Goal: Navigation & Orientation: Understand site structure

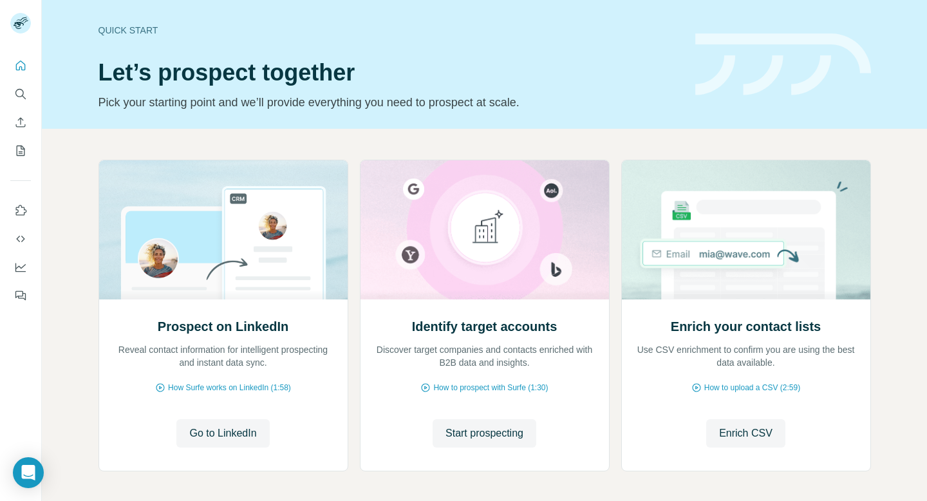
click at [725, 84] on img at bounding box center [783, 64] width 176 height 62
drag, startPoint x: 672, startPoint y: 219, endPoint x: 445, endPoint y: 102, distance: 255.1
click at [445, 102] on p "Pick your starting point and we’ll provide everything you need to prospect at s…" at bounding box center [388, 102] width 581 height 18
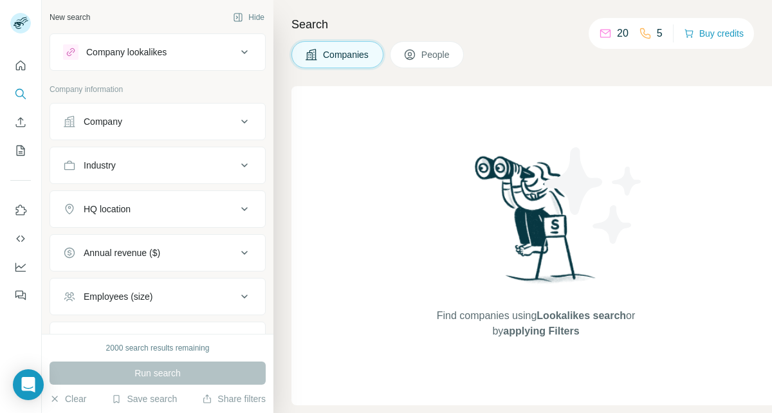
click at [669, 64] on div "Companies People" at bounding box center [524, 54] width 465 height 27
click at [22, 62] on icon "Quick start" at bounding box center [20, 65] width 13 height 13
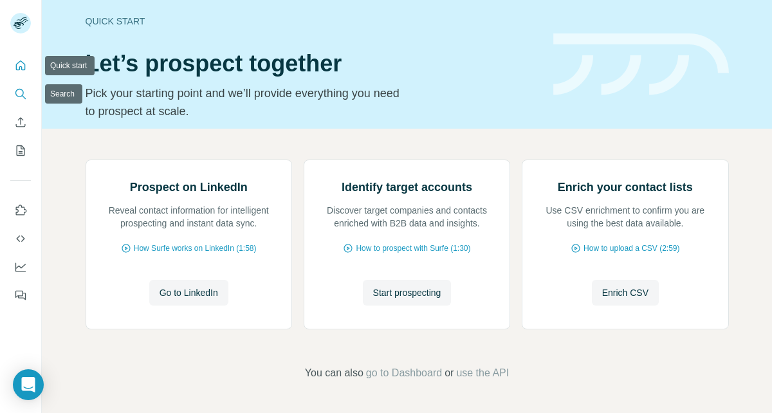
click at [15, 93] on icon "Search" at bounding box center [20, 94] width 13 height 13
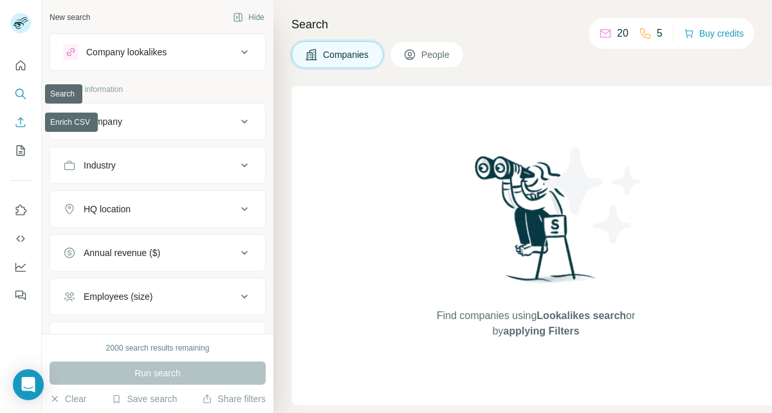
click at [23, 122] on icon "Enrich CSV" at bounding box center [20, 122] width 13 height 13
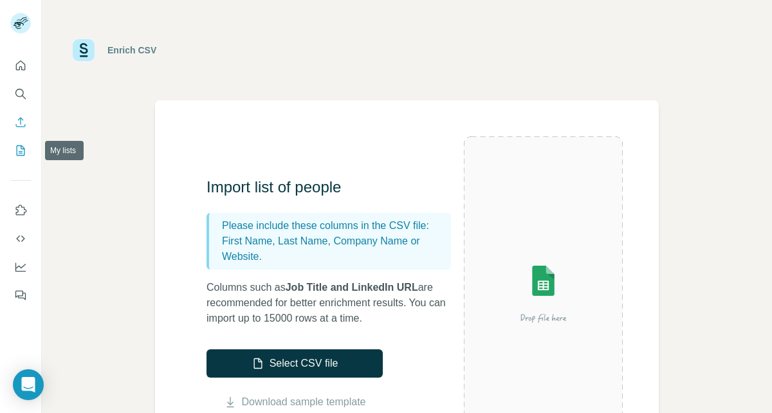
click at [24, 149] on icon "My lists" at bounding box center [22, 149] width 6 height 8
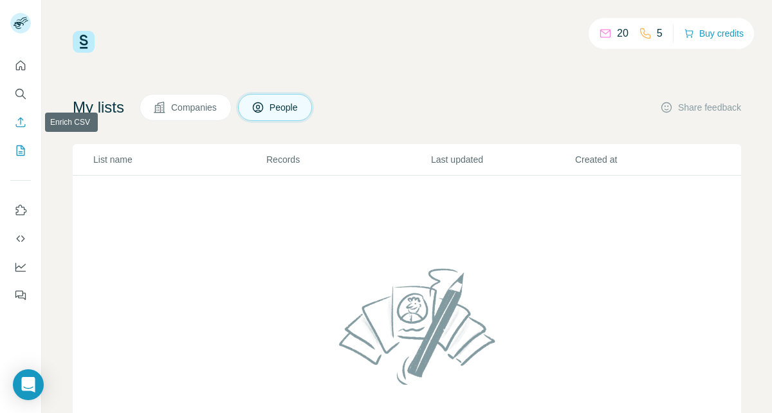
click at [23, 112] on button "Enrich CSV" at bounding box center [20, 122] width 21 height 23
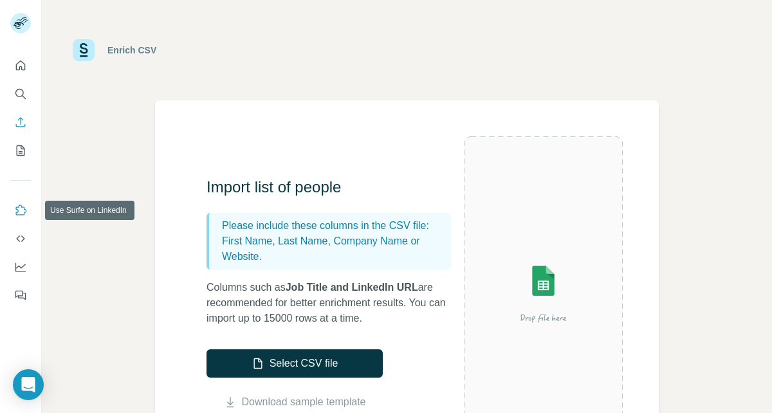
click at [29, 210] on button "Use Surfe on LinkedIn" at bounding box center [20, 210] width 21 height 23
click at [23, 203] on button "Use Surfe on LinkedIn" at bounding box center [20, 210] width 21 height 23
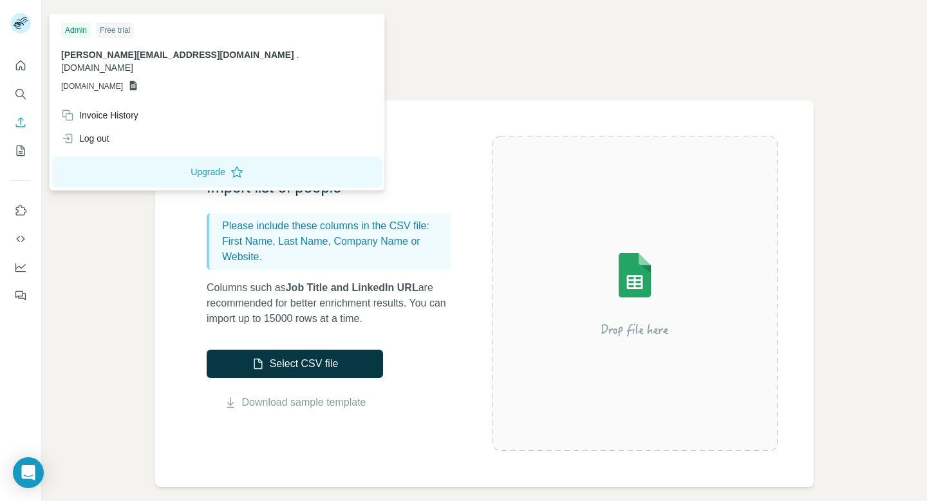
click at [23, 23] on rect at bounding box center [20, 23] width 21 height 21
click at [71, 216] on div "Enrich CSV Import list of people Please include these columns in the CSV file: …" at bounding box center [484, 250] width 885 height 501
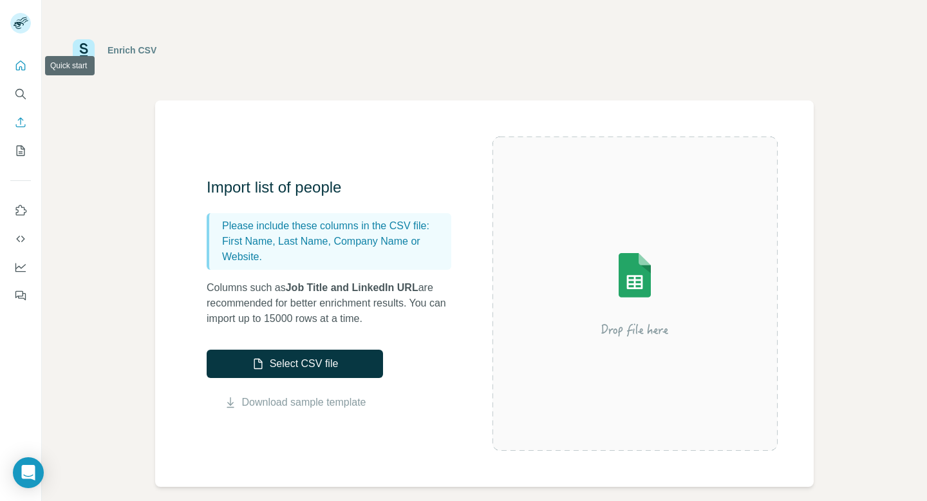
click at [24, 68] on icon "Quick start" at bounding box center [20, 65] width 13 height 13
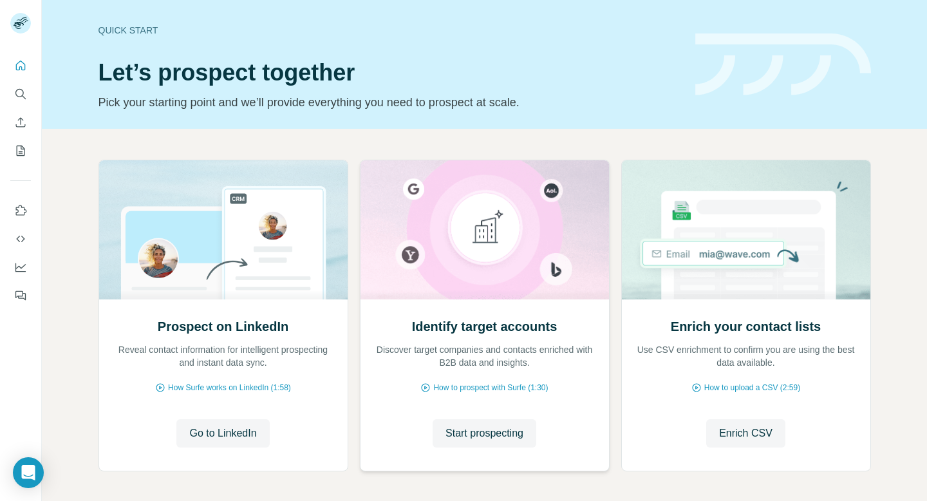
scroll to position [53, 0]
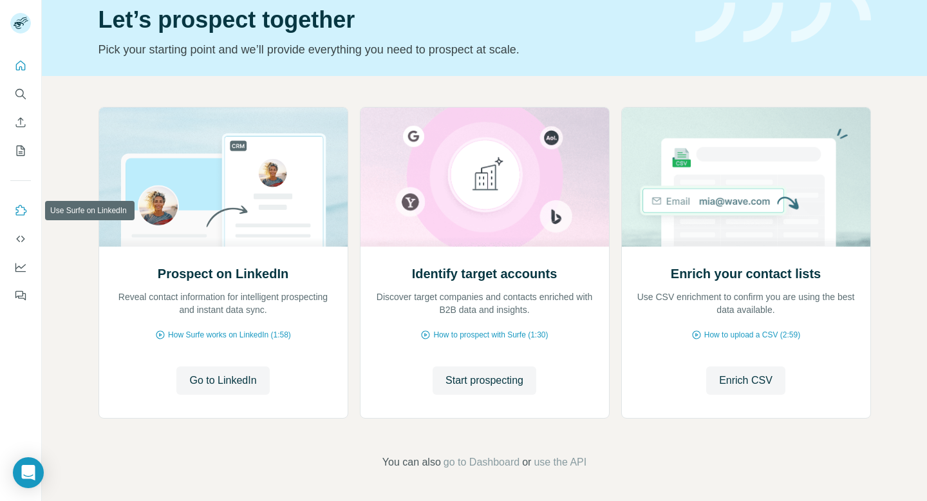
click at [22, 214] on icon "Use Surfe on LinkedIn" at bounding box center [20, 210] width 13 height 13
click at [24, 268] on icon "Dashboard" at bounding box center [20, 267] width 13 height 13
click at [25, 94] on icon "Search" at bounding box center [20, 94] width 13 height 13
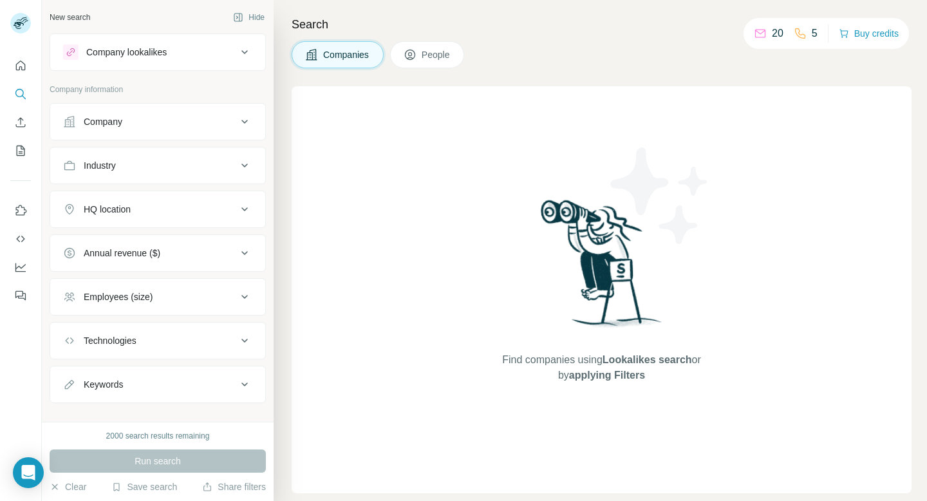
click at [215, 57] on div "Company lookalikes" at bounding box center [150, 51] width 174 height 15
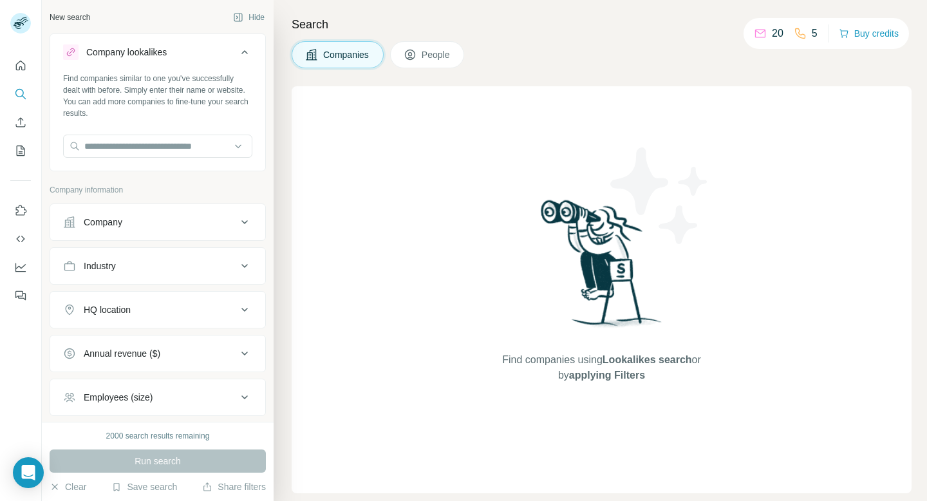
click at [215, 57] on div "Company lookalikes" at bounding box center [150, 51] width 174 height 15
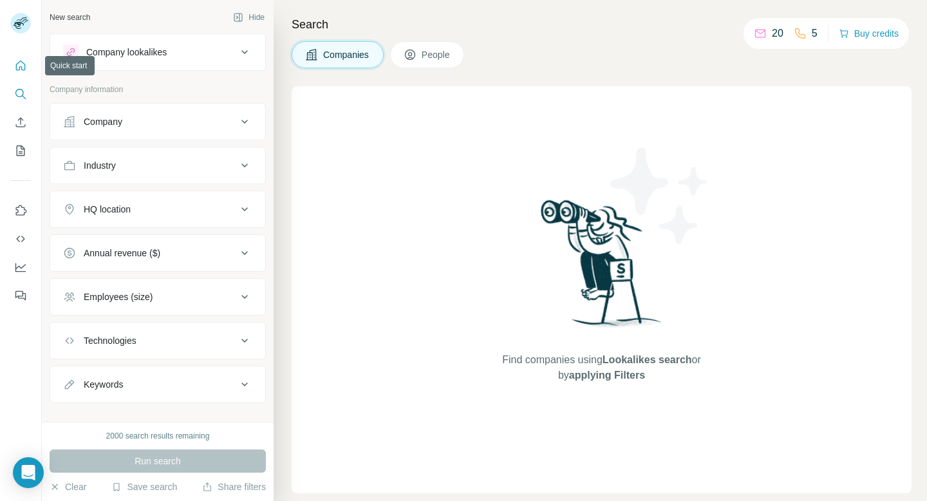
click at [26, 63] on icon "Quick start" at bounding box center [20, 65] width 13 height 13
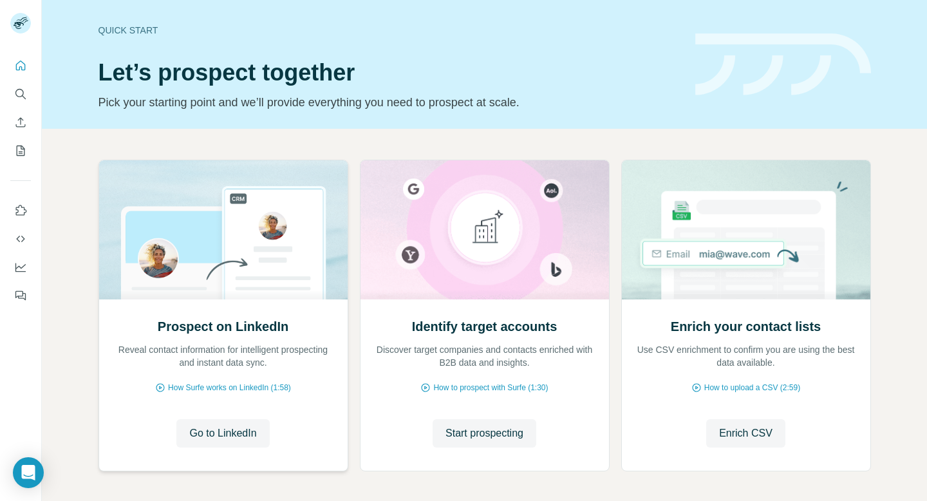
scroll to position [53, 0]
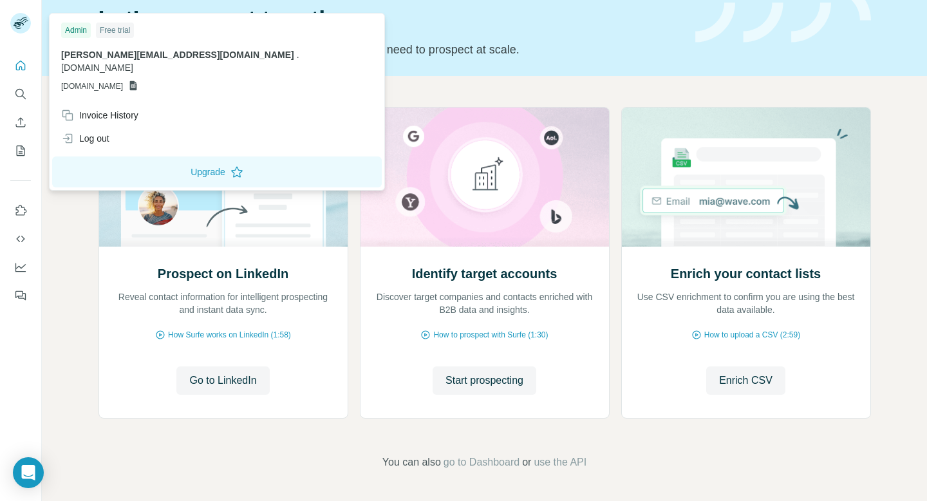
click at [23, 22] on rect at bounding box center [20, 23] width 21 height 21
click at [108, 57] on span "[PERSON_NAME][EMAIL_ADDRESS][DOMAIN_NAME]" at bounding box center [177, 55] width 233 height 10
click at [122, 80] on span "[DOMAIN_NAME]" at bounding box center [92, 86] width 62 height 12
click at [137, 81] on icon at bounding box center [133, 86] width 7 height 10
click at [138, 80] on icon at bounding box center [133, 85] width 10 height 10
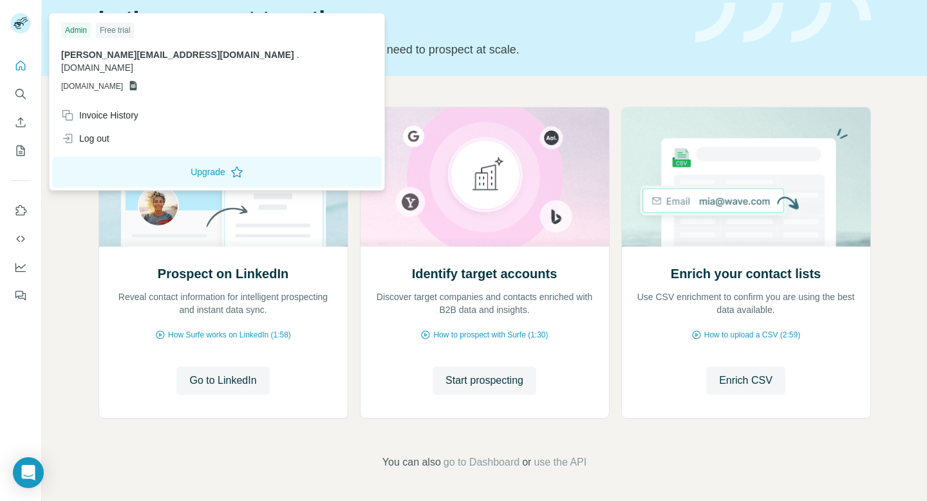
click at [138, 80] on icon at bounding box center [133, 85] width 10 height 10
click at [34, 242] on div at bounding box center [20, 176] width 41 height 261
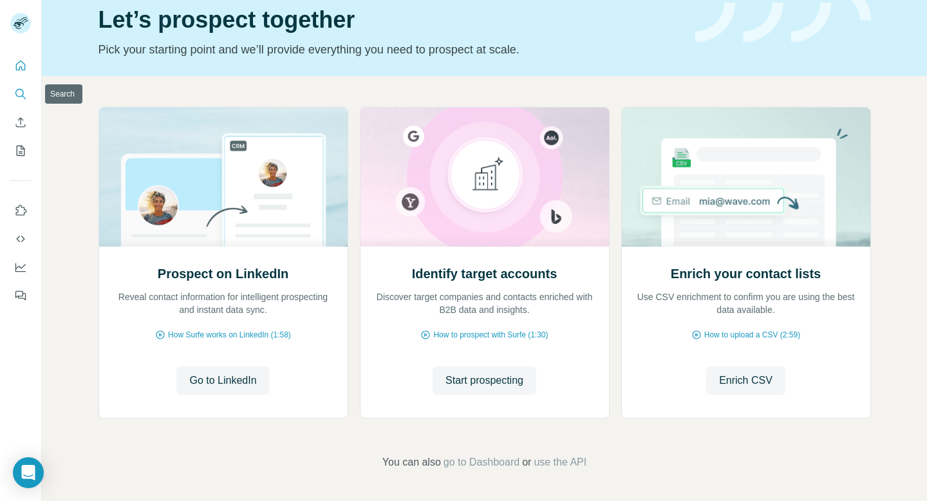
click at [22, 98] on icon "Search" at bounding box center [20, 94] width 13 height 13
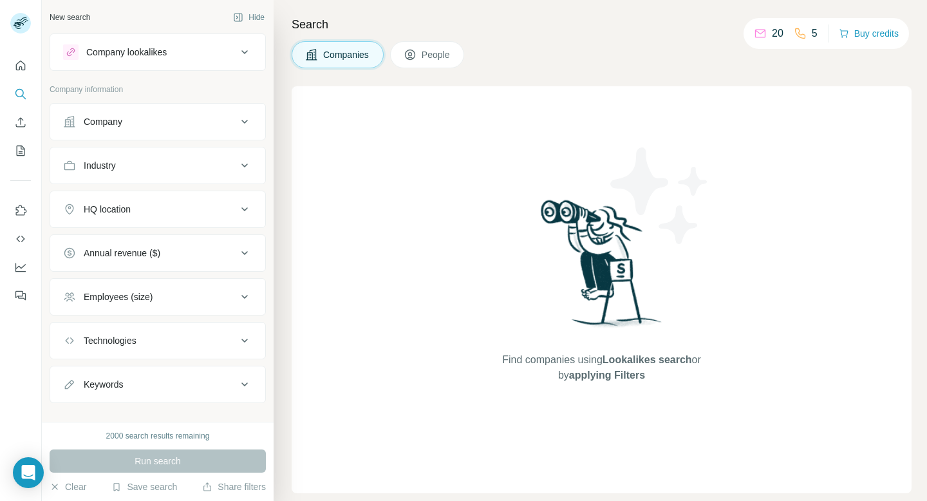
click at [515, 33] on h4 "Search" at bounding box center [602, 24] width 620 height 18
